Goal: Task Accomplishment & Management: Manage account settings

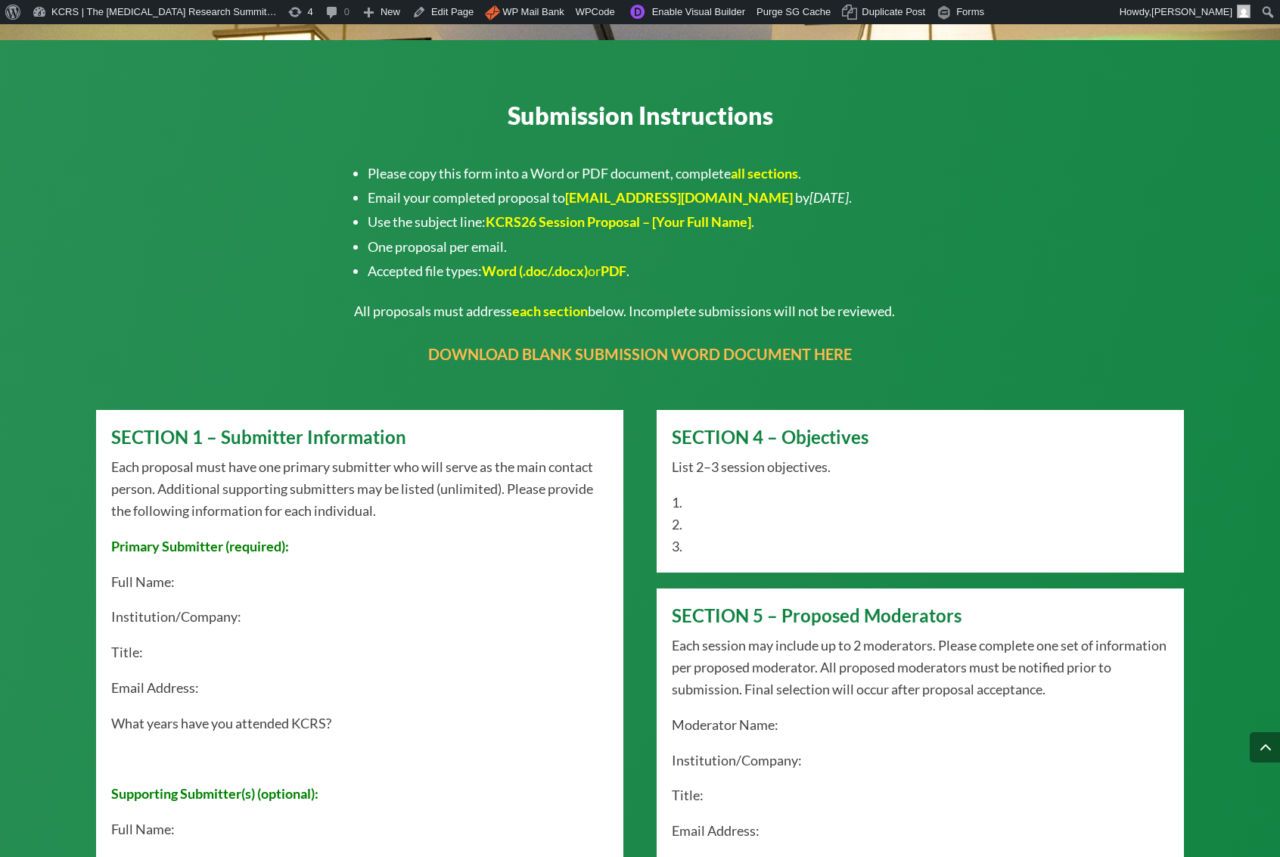
scroll to position [1222, 0]
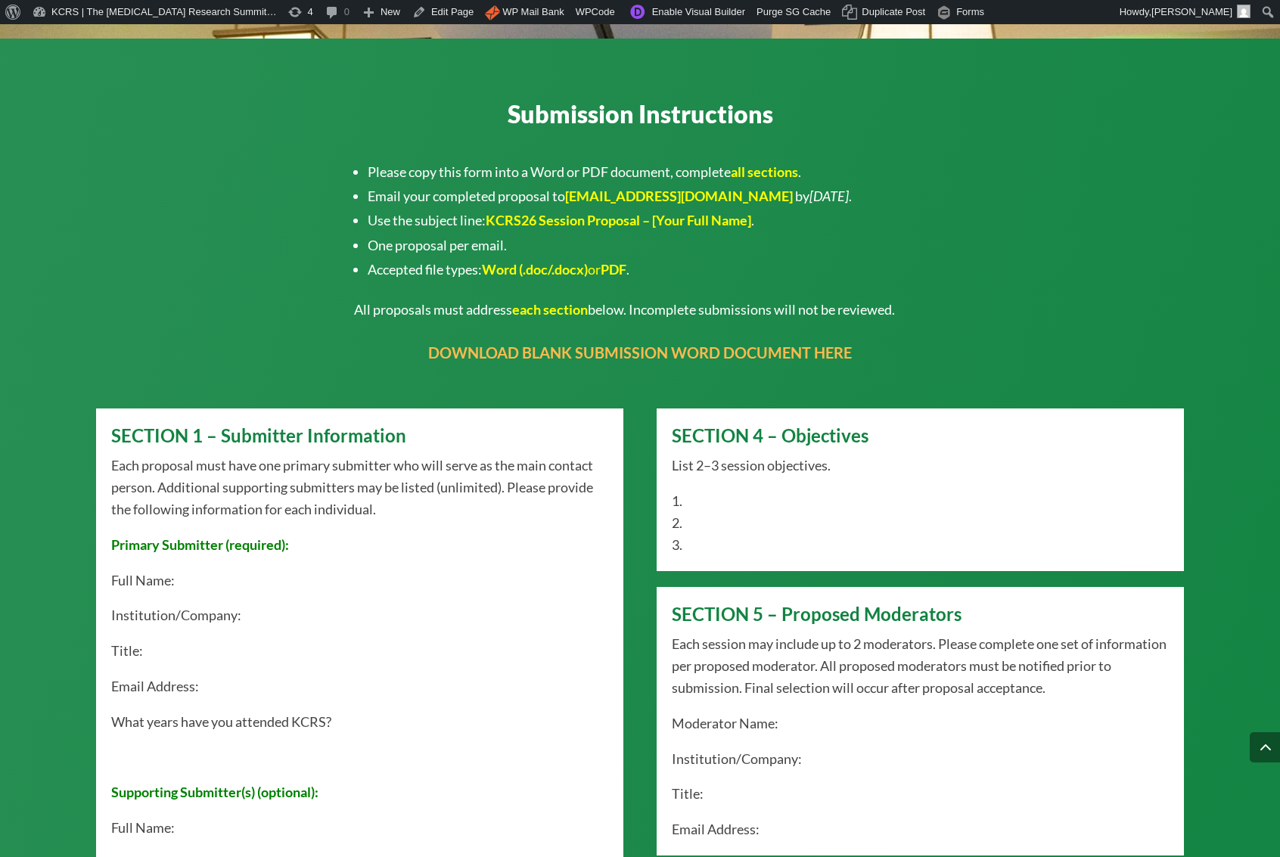
click at [477, 160] on li "Please copy this form into a Word or PDF document, complete all sections ." at bounding box center [647, 172] width 558 height 24
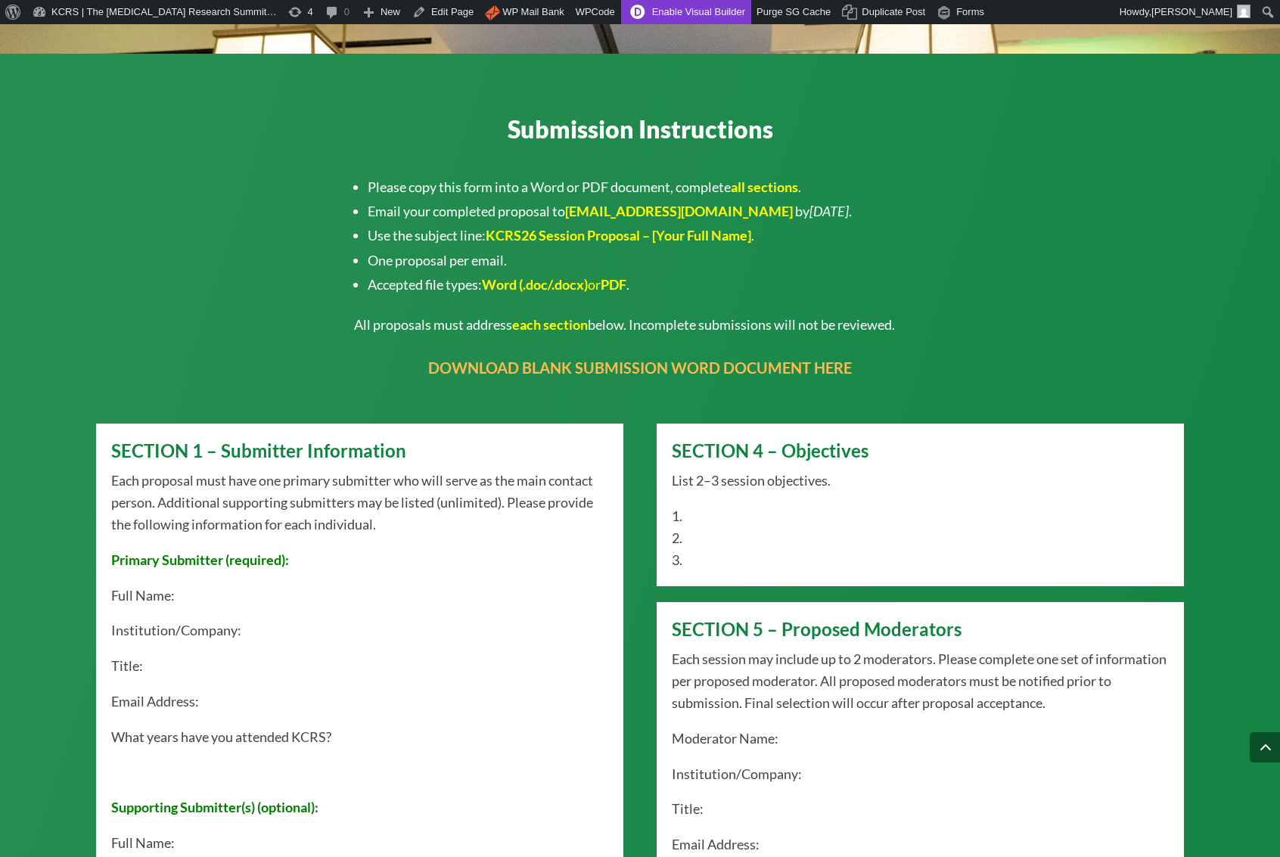
click at [655, 14] on link "Enable Visual Builder" at bounding box center [686, 12] width 130 height 24
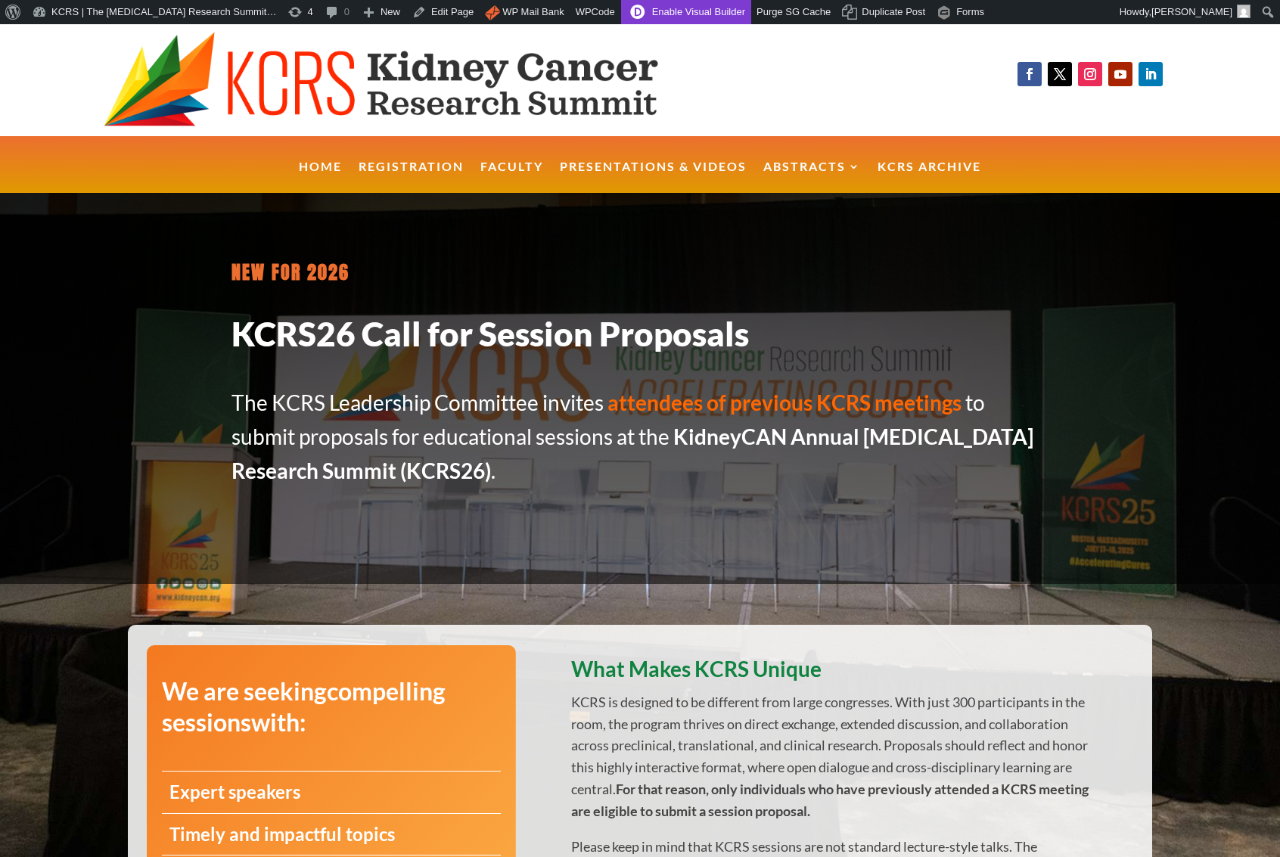
click at [692, 18] on link "Enable Visual Builder" at bounding box center [686, 12] width 130 height 24
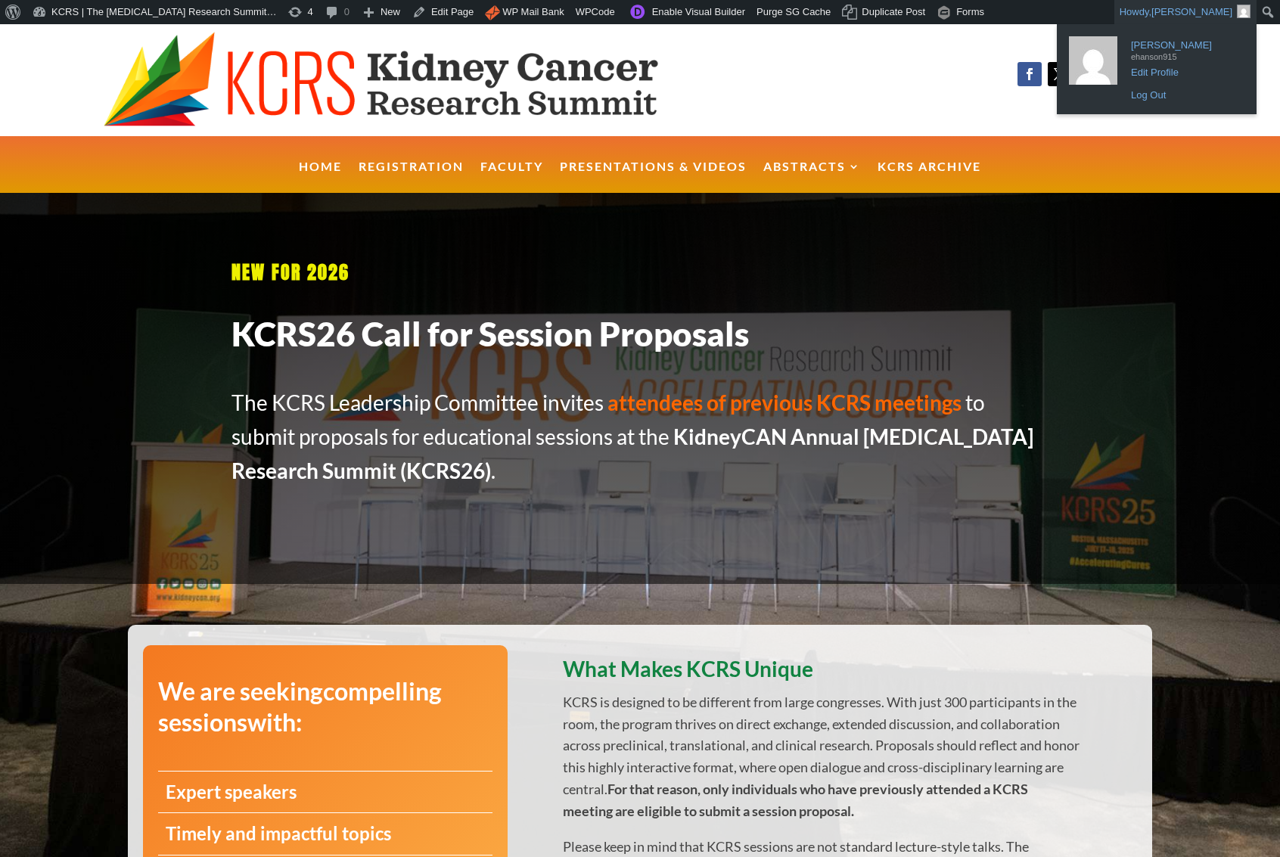
drag, startPoint x: 1153, startPoint y: 92, endPoint x: 1106, endPoint y: 72, distance: 50.9
click at [1153, 92] on link "Log Out" at bounding box center [1184, 96] width 121 height 20
